Goal: Complete application form

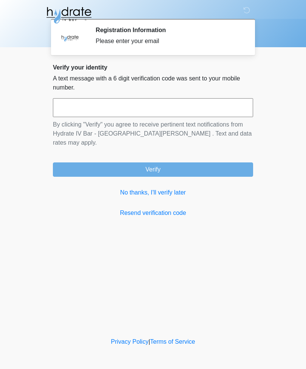
click at [162, 108] on input "text" at bounding box center [153, 107] width 200 height 19
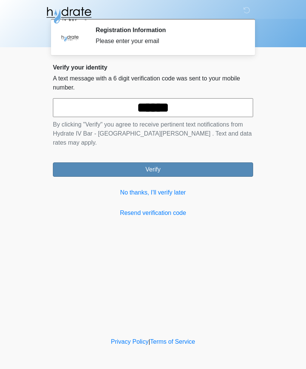
type input "******"
click at [195, 162] on button "Verify" at bounding box center [153, 169] width 200 height 14
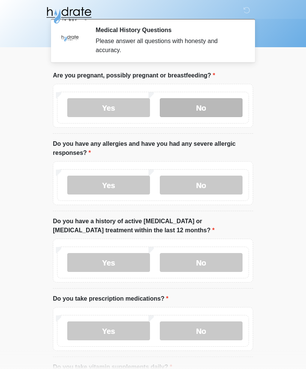
click at [219, 105] on label "No" at bounding box center [201, 107] width 83 height 19
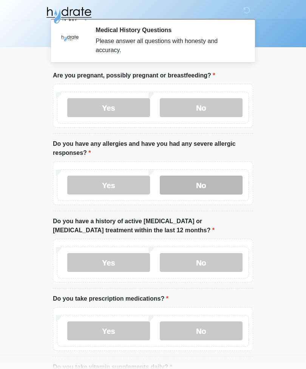
click at [216, 183] on label "No" at bounding box center [201, 185] width 83 height 19
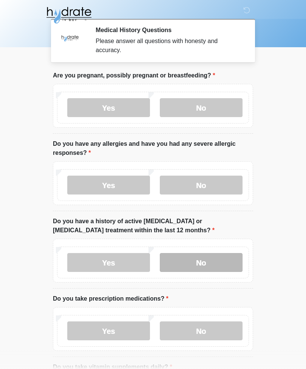
click at [218, 263] on label "No" at bounding box center [201, 262] width 83 height 19
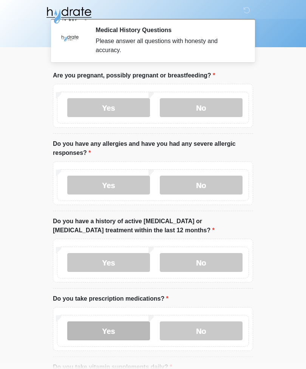
click at [117, 330] on label "Yes" at bounding box center [108, 330] width 83 height 19
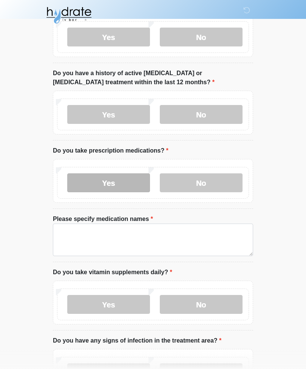
scroll to position [148, 0]
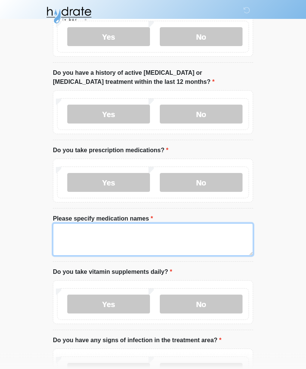
click at [202, 236] on textarea "Please specify medication names" at bounding box center [153, 239] width 200 height 32
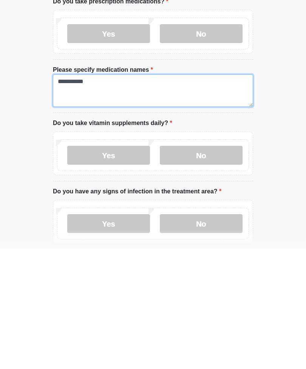
scroll to position [177, 0]
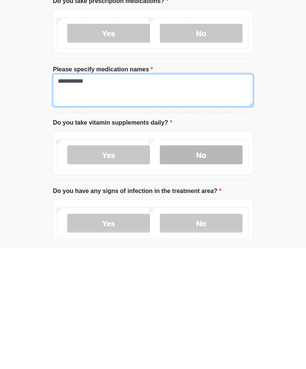
type textarea "**********"
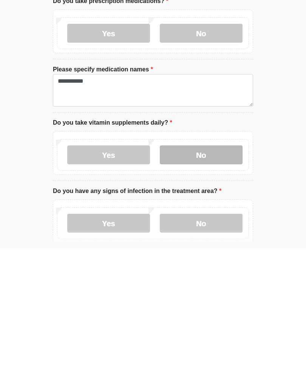
click at [210, 266] on label "No" at bounding box center [201, 275] width 83 height 19
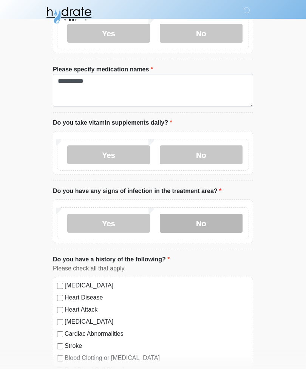
click at [215, 218] on label "No" at bounding box center [201, 223] width 83 height 19
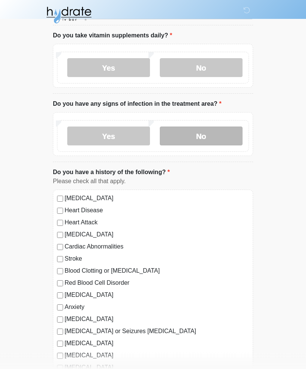
scroll to position [387, 0]
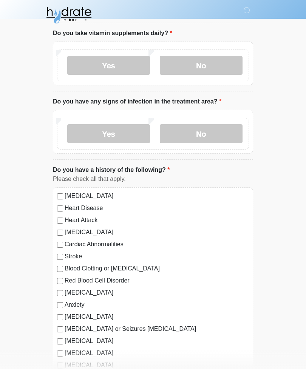
click at [108, 199] on label "[MEDICAL_DATA]" at bounding box center [157, 195] width 184 height 9
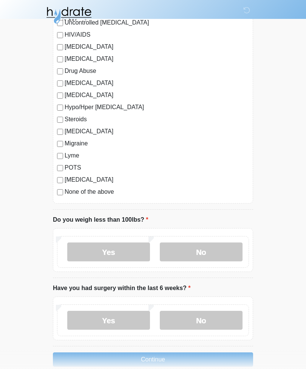
scroll to position [776, 0]
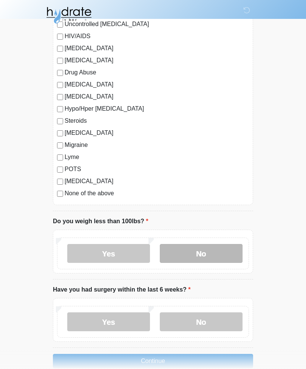
click at [207, 250] on label "No" at bounding box center [201, 253] width 83 height 19
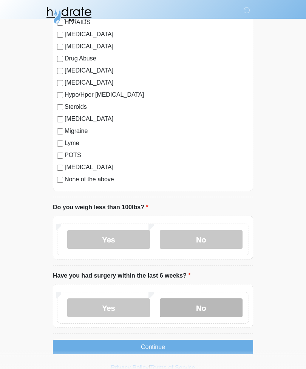
click at [211, 308] on label "No" at bounding box center [201, 307] width 83 height 19
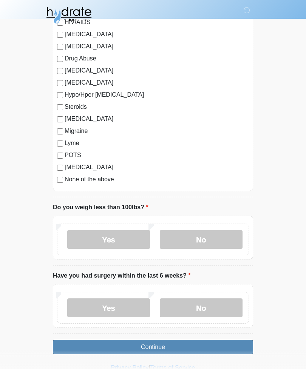
click at [190, 349] on button "Continue" at bounding box center [153, 347] width 200 height 14
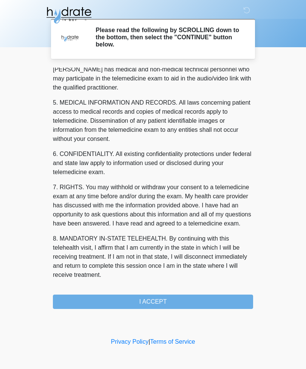
scroll to position [229, 0]
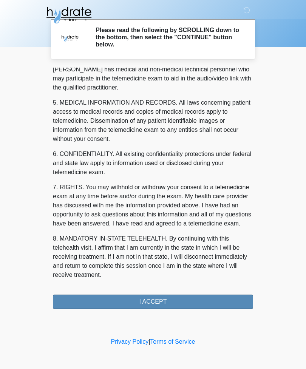
click at [167, 304] on button "I ACCEPT" at bounding box center [153, 301] width 200 height 14
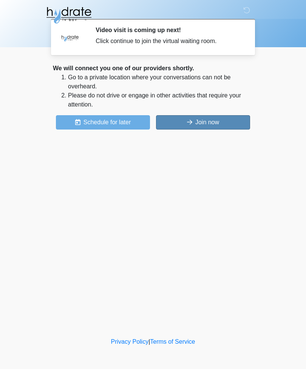
click at [211, 116] on button "Join now" at bounding box center [203, 122] width 94 height 14
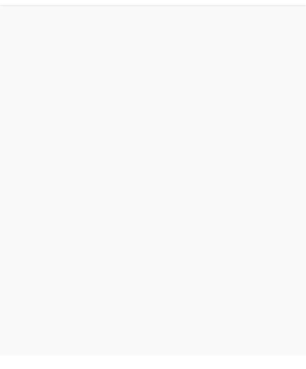
scroll to position [2, 0]
